Goal: Task Accomplishment & Management: Manage account settings

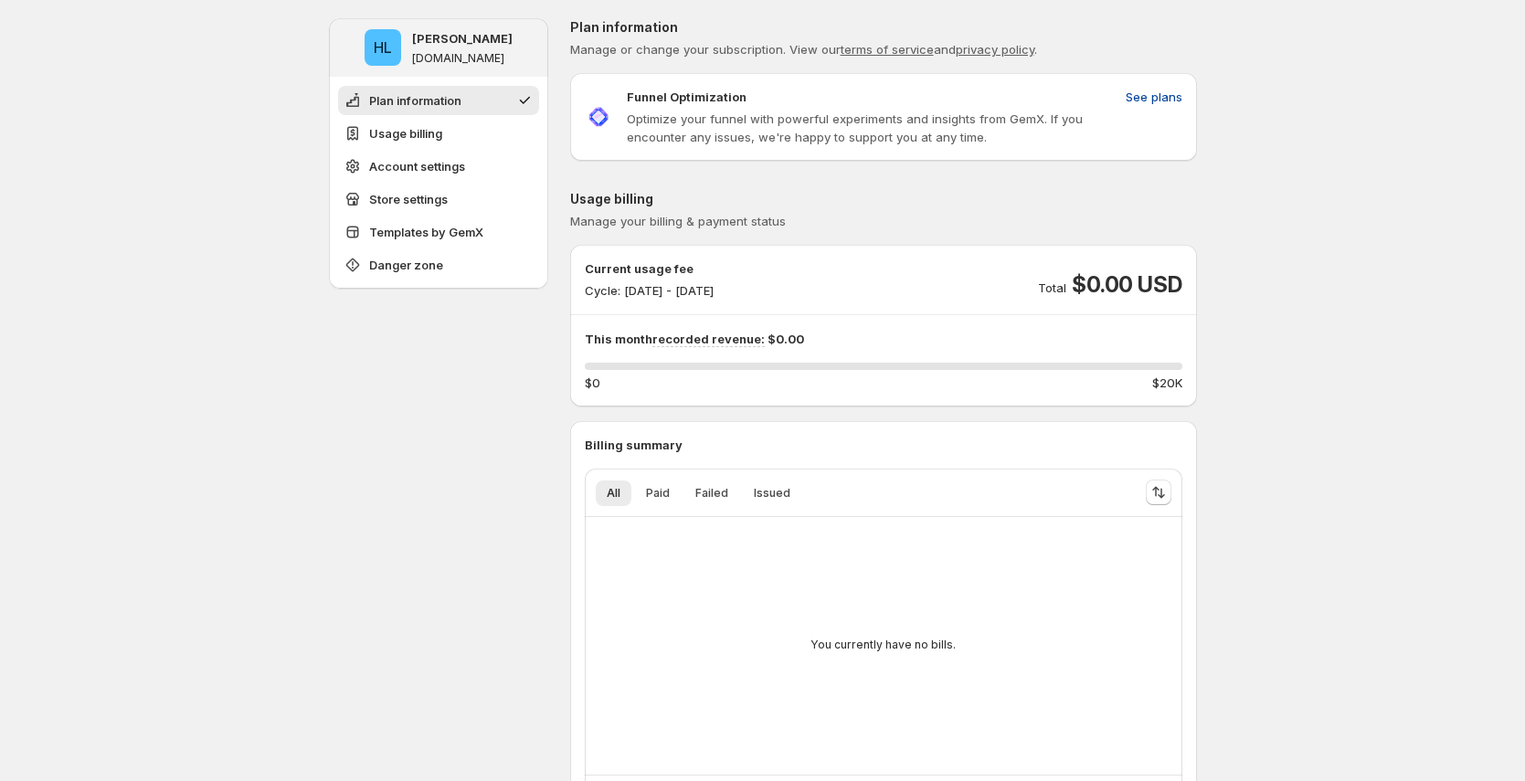
click at [1149, 90] on span "See plans" at bounding box center [1153, 97] width 57 height 18
